Goal: Communication & Community: Answer question/provide support

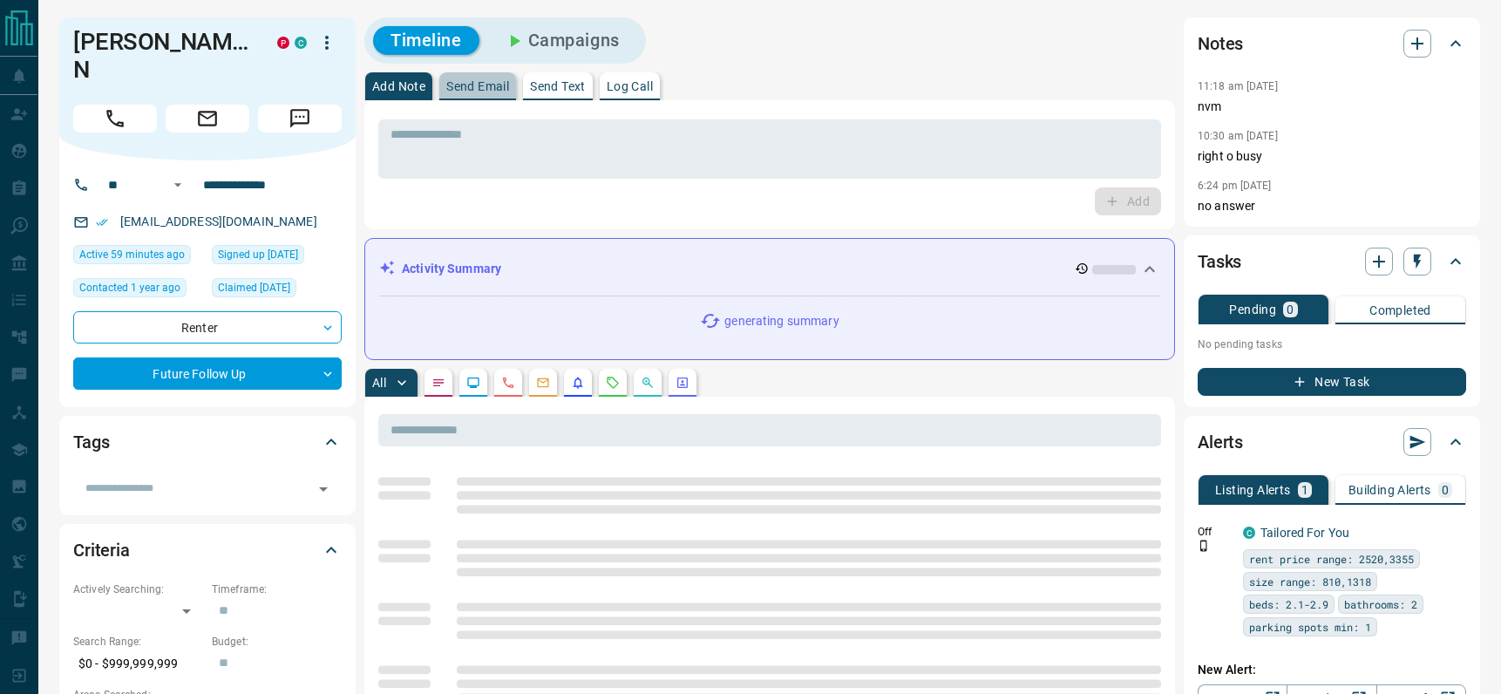
click at [493, 82] on p "Send Email" at bounding box center [477, 86] width 63 height 12
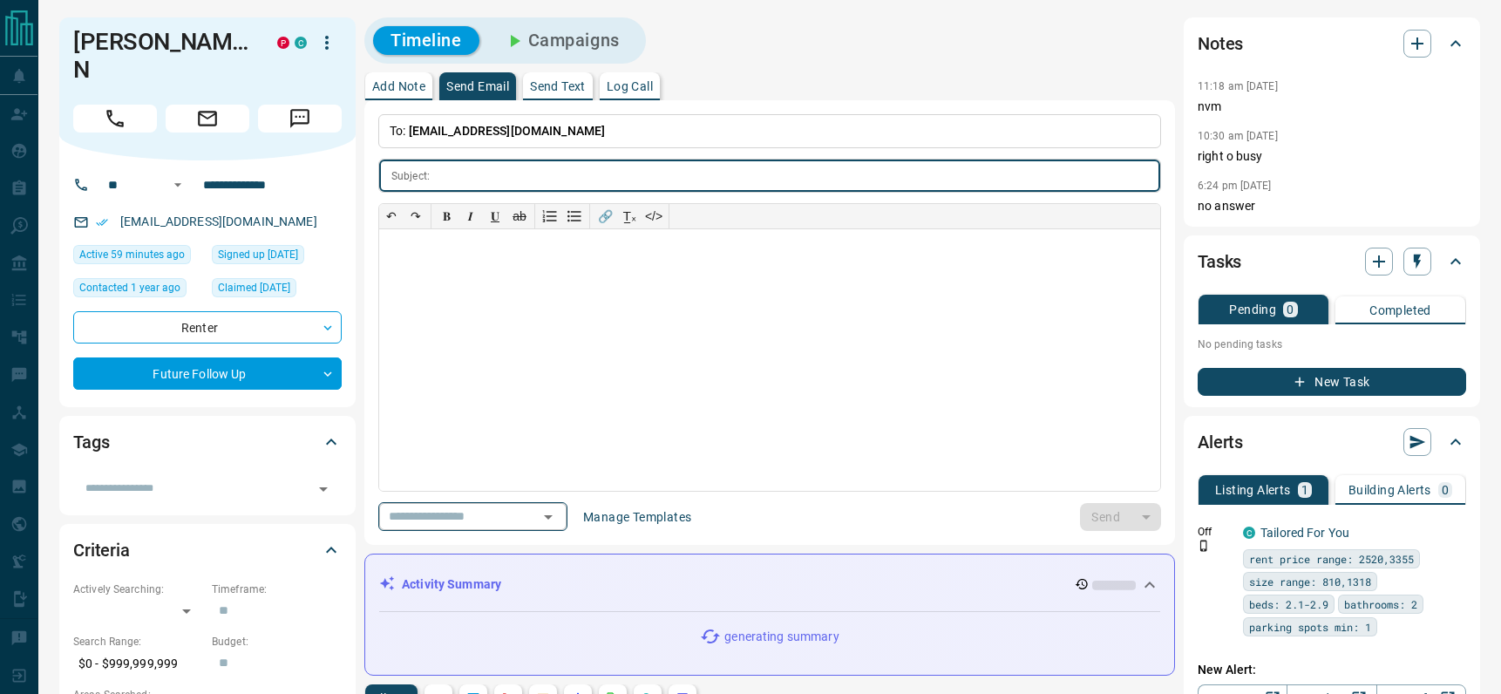
click at [549, 512] on icon "Open" at bounding box center [548, 516] width 21 height 21
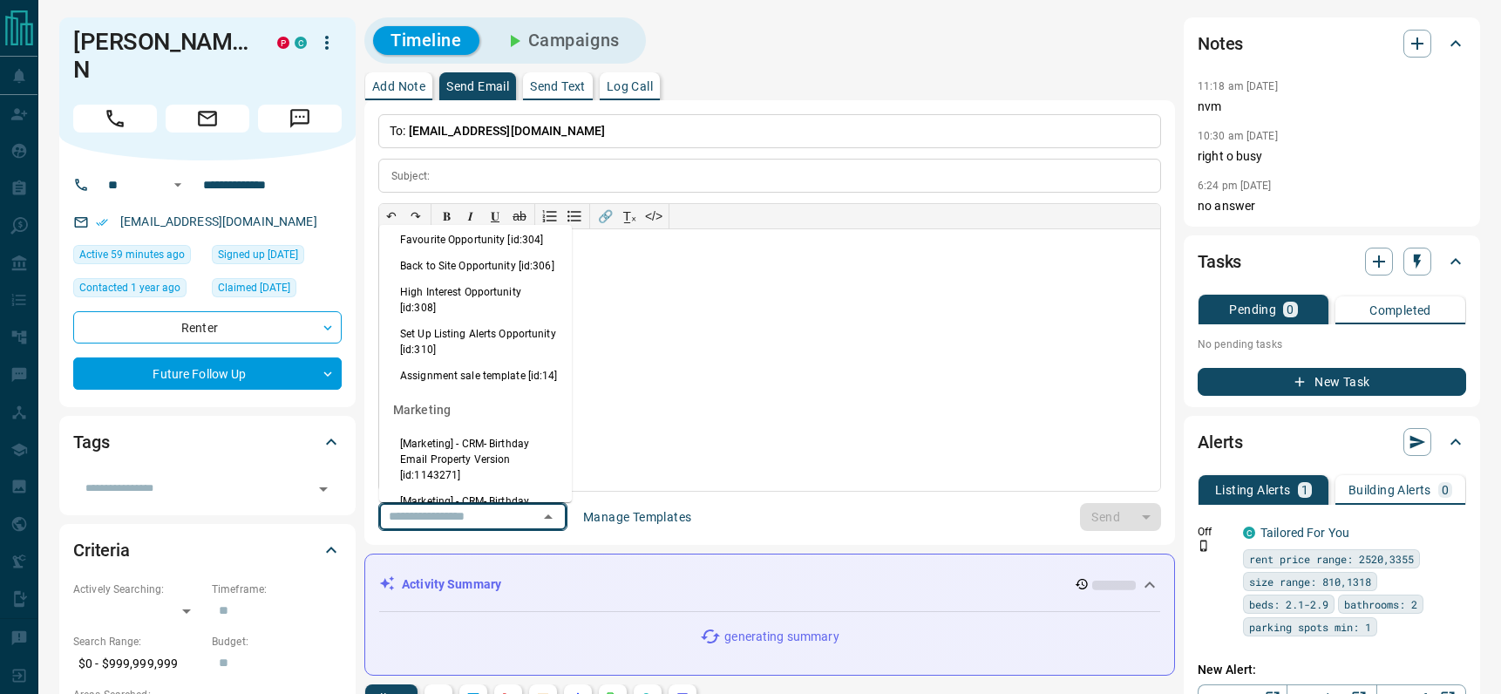
scroll to position [1139, 0]
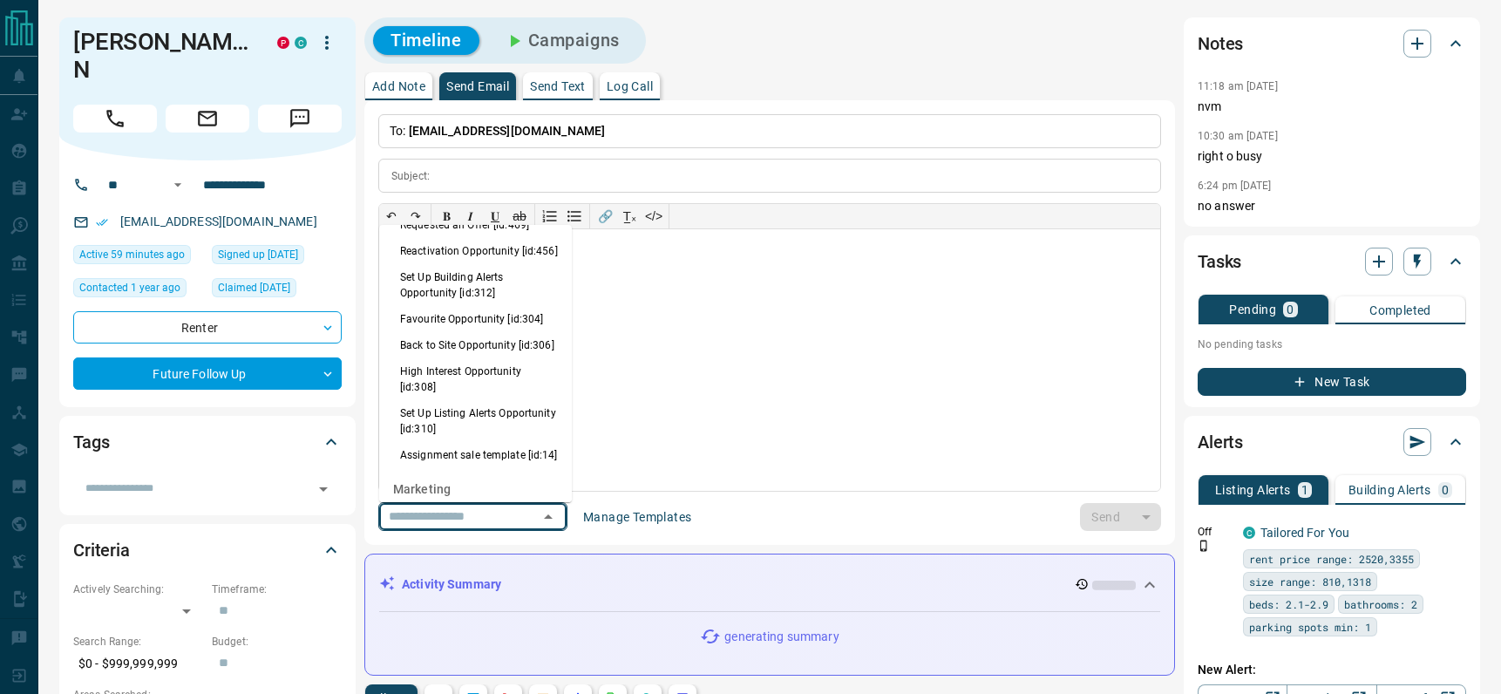
click at [475, 358] on li "Back to Site Opportunity [id:306]" at bounding box center [475, 345] width 193 height 26
type input "**********"
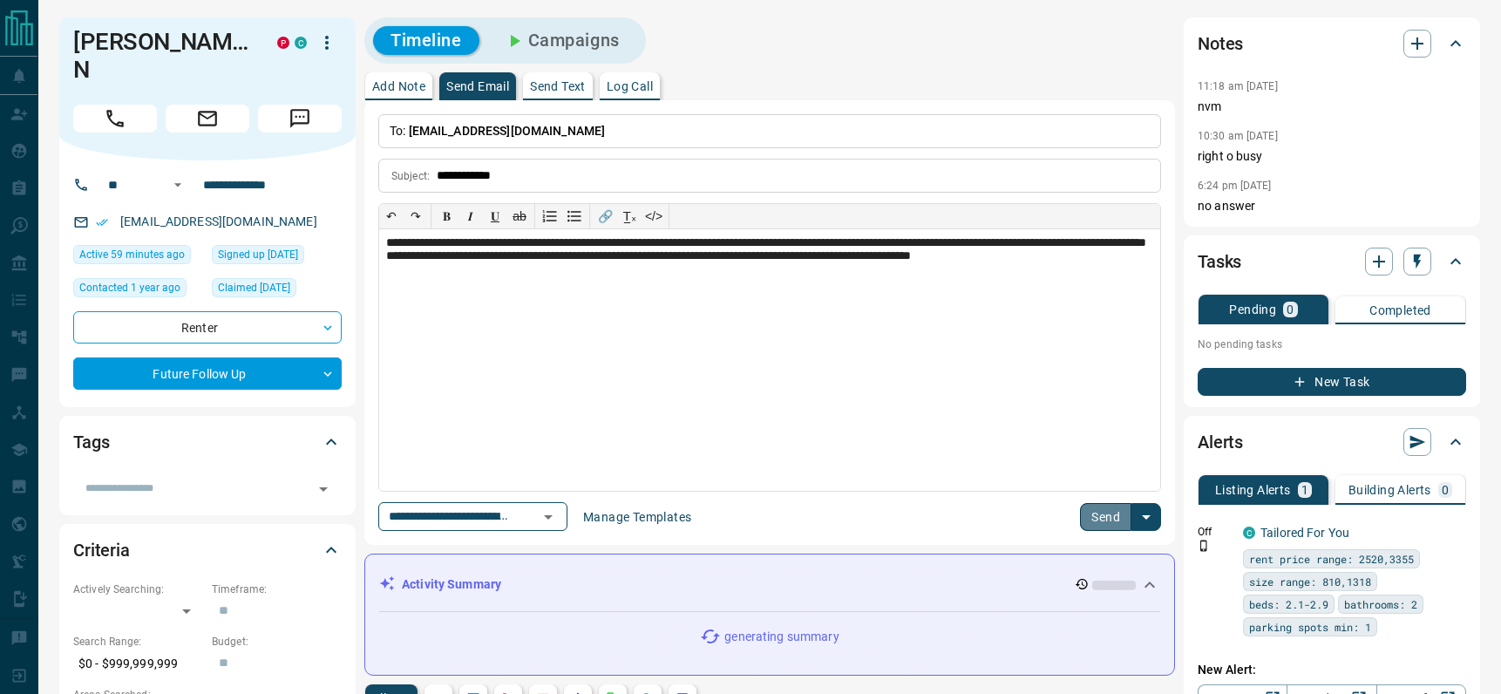
click at [1090, 513] on button "Send" at bounding box center [1105, 517] width 51 height 28
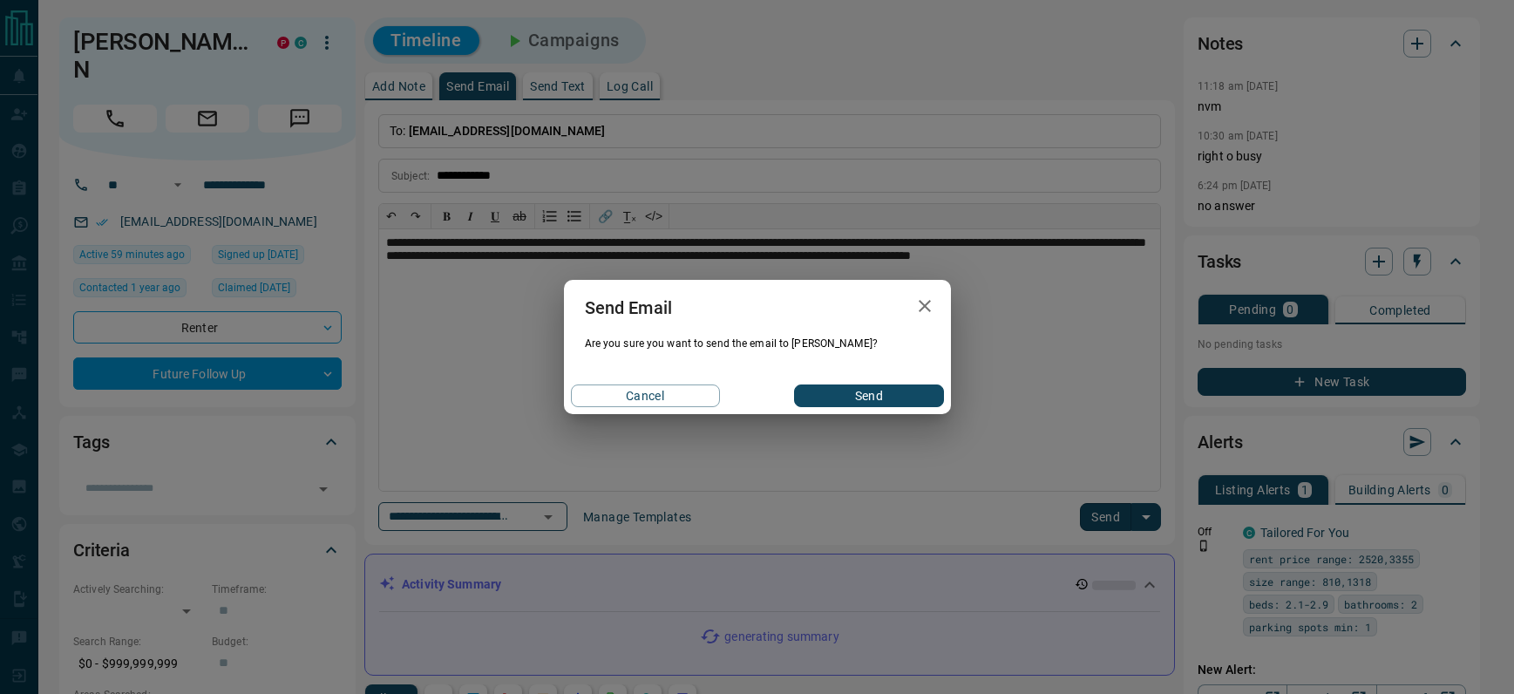
click at [910, 394] on button "Send" at bounding box center [868, 395] width 149 height 23
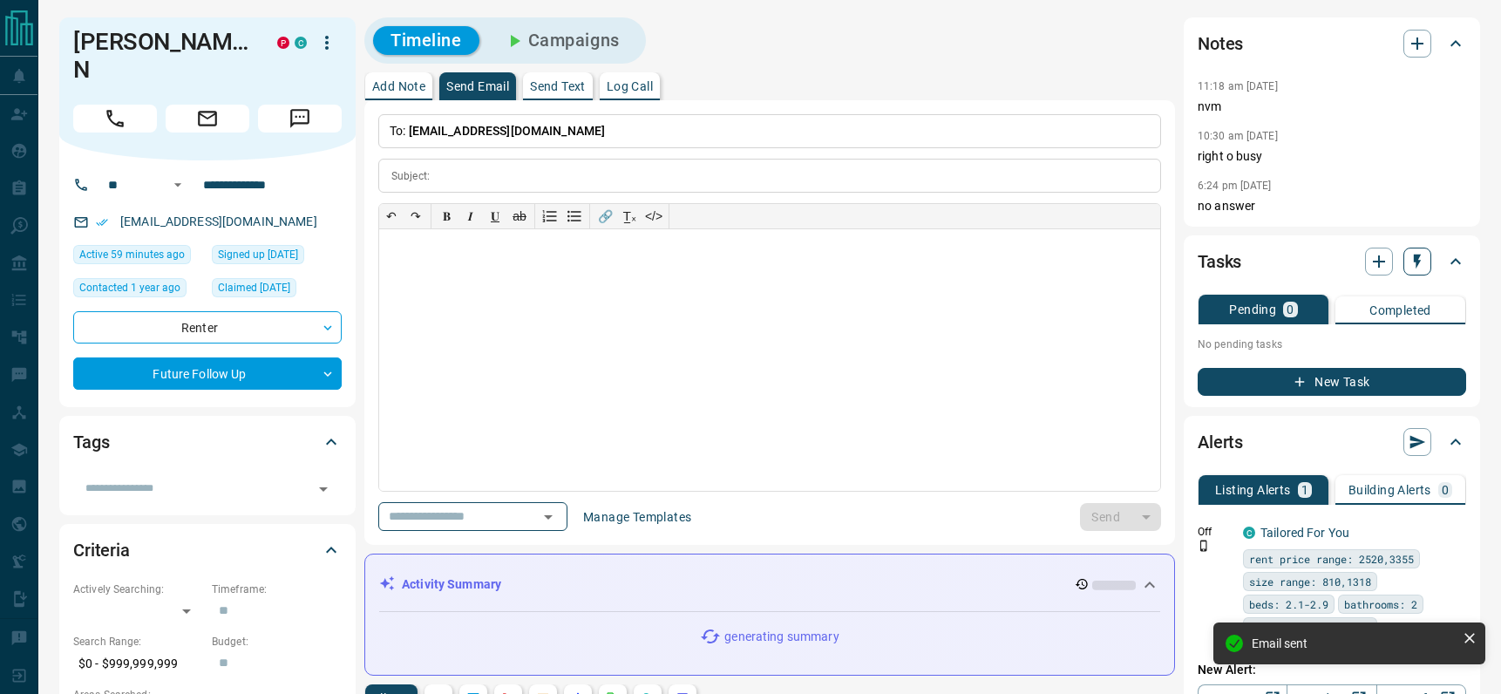
click at [1424, 263] on icon "button" at bounding box center [1416, 261] width 17 height 17
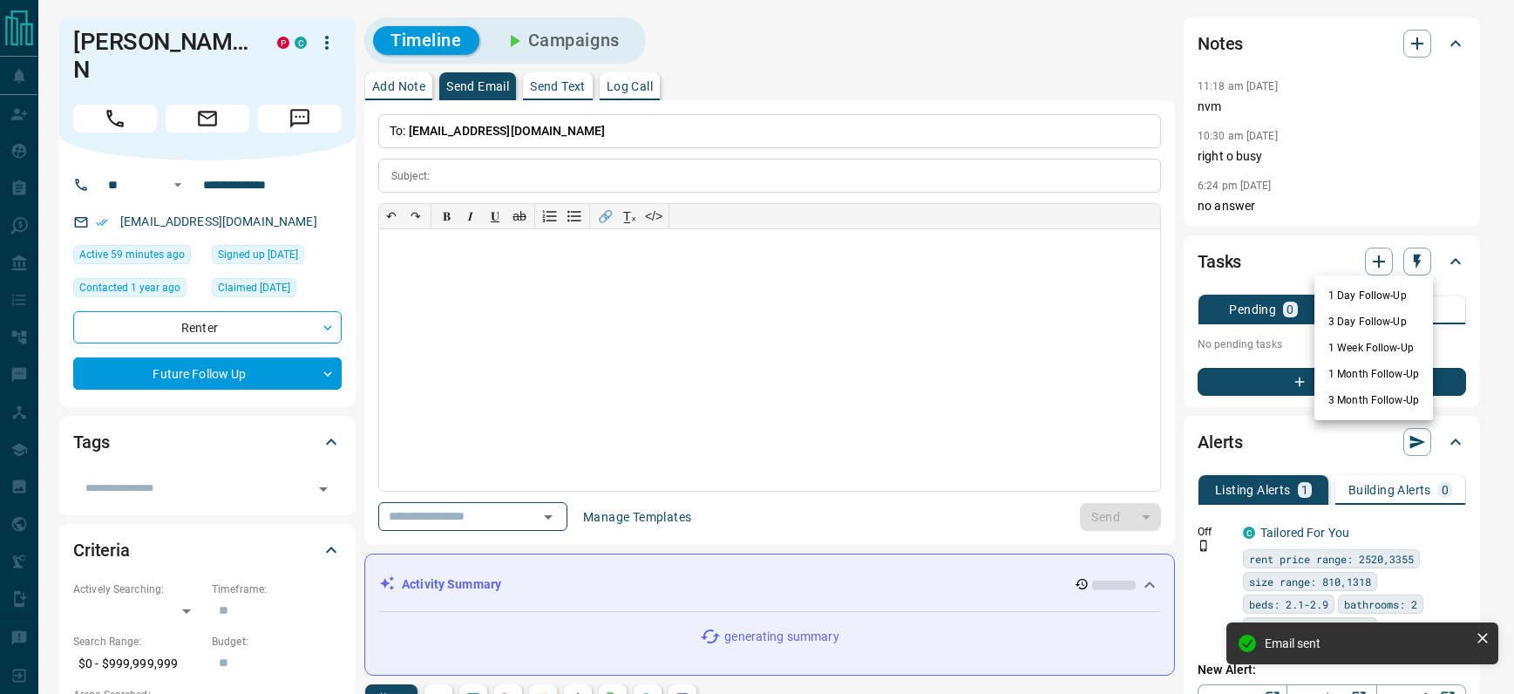
click at [1374, 299] on li "1 Day Follow-Up" at bounding box center [1373, 295] width 119 height 26
